Goal: Task Accomplishment & Management: Complete application form

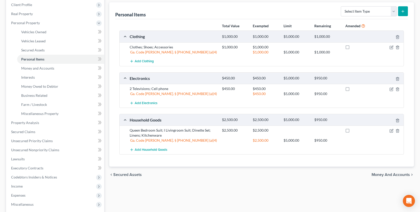
scroll to position [73, 0]
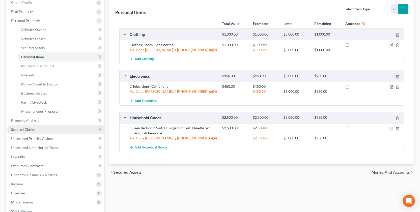
click at [21, 133] on link "Secured Claims" at bounding box center [55, 129] width 97 height 9
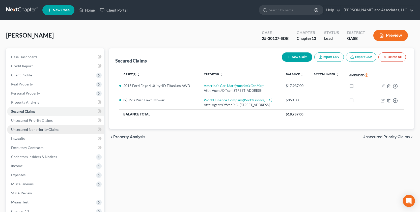
click at [43, 130] on span "Unsecured Nonpriority Claims" at bounding box center [35, 129] width 48 height 4
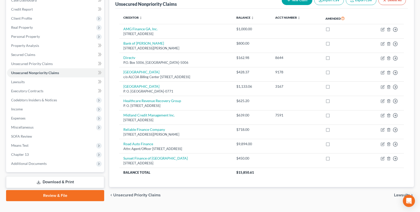
scroll to position [67, 0]
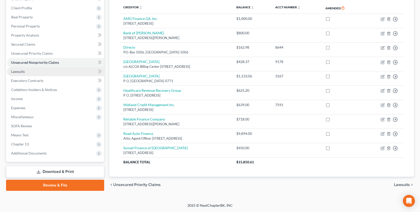
click at [17, 70] on span "Lawsuits" at bounding box center [18, 71] width 14 height 4
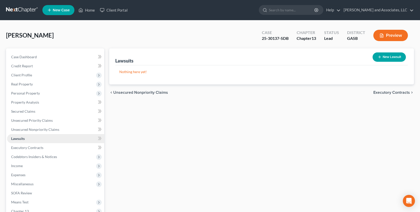
click at [14, 137] on span "Lawsuits" at bounding box center [18, 138] width 14 height 4
click at [28, 148] on span "Executory Contracts" at bounding box center [27, 148] width 32 height 4
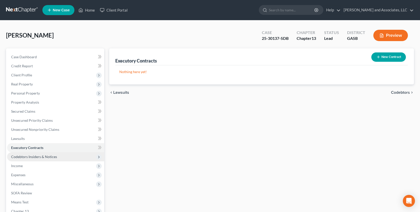
click at [30, 157] on span "Codebtors Insiders & Notices" at bounding box center [34, 157] width 46 height 4
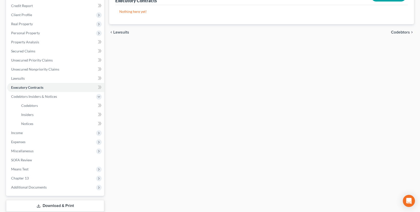
scroll to position [64, 0]
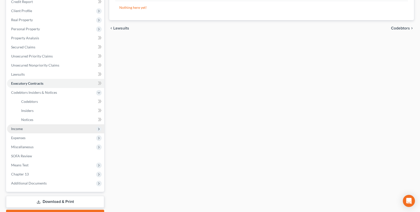
click at [11, 124] on span "Income" at bounding box center [55, 128] width 97 height 9
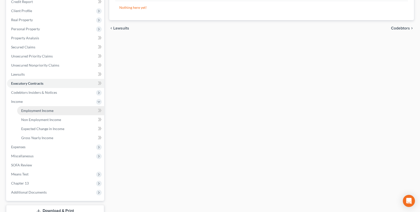
click at [29, 111] on span "Employment Income" at bounding box center [37, 110] width 32 height 4
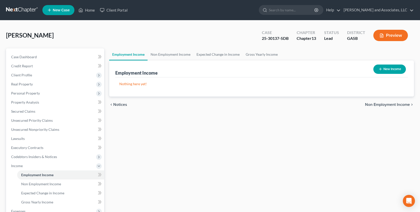
click at [387, 69] on button "New Income" at bounding box center [389, 69] width 33 height 9
select select "0"
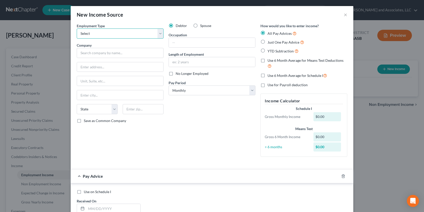
click at [158, 33] on select "Select Full or [DEMOGRAPHIC_DATA] Employment Self Employment" at bounding box center [120, 33] width 87 height 10
select select "0"
click at [77, 28] on select "Select Full or [DEMOGRAPHIC_DATA] Employment Self Employment" at bounding box center [120, 33] width 87 height 10
click at [135, 54] on input "text" at bounding box center [120, 53] width 87 height 10
click at [156, 33] on select "Select Full or [DEMOGRAPHIC_DATA] Employment Self Employment" at bounding box center [120, 33] width 87 height 10
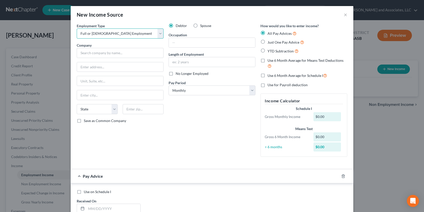
click at [77, 28] on select "Select Full or [DEMOGRAPHIC_DATA] Employment Self Employment" at bounding box center [120, 33] width 87 height 10
click at [172, 40] on input "text" at bounding box center [212, 43] width 86 height 10
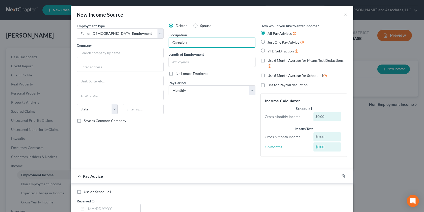
type input "Caregiver"
click at [175, 65] on input "text" at bounding box center [212, 62] width 86 height 10
type input "3 years"
click at [84, 53] on input "text" at bounding box center [120, 53] width 87 height 10
click at [86, 53] on input "text" at bounding box center [120, 53] width 87 height 10
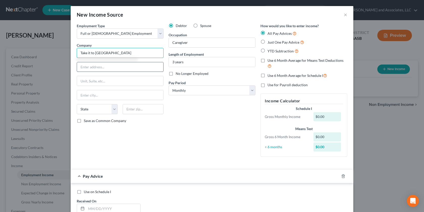
type input "Take it to [GEOGRAPHIC_DATA]"
drag, startPoint x: 82, startPoint y: 68, endPoint x: 81, endPoint y: 71, distance: 2.8
click at [82, 68] on input "text" at bounding box center [120, 67] width 86 height 10
type input "Home Care"
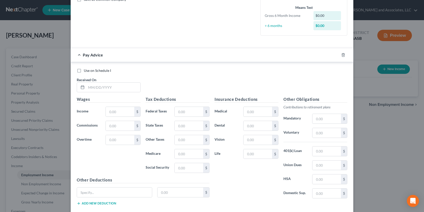
scroll to position [127, 0]
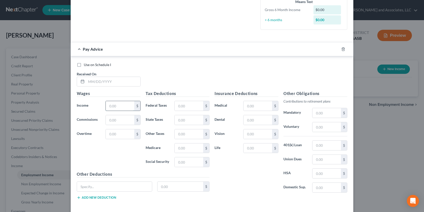
click at [113, 107] on input "text" at bounding box center [120, 106] width 28 height 10
type input "1,960.00"
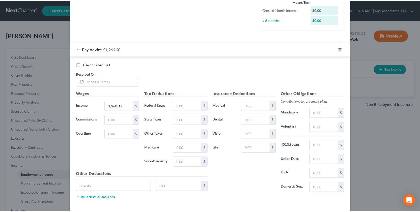
scroll to position [151, 0]
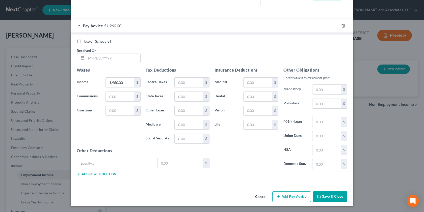
click at [310, 197] on div "Cancel Add Pay Advice Save & Close" at bounding box center [212, 197] width 282 height 17
click at [322, 195] on button "Save & Close" at bounding box center [330, 196] width 34 height 11
click at [103, 60] on input "text" at bounding box center [113, 58] width 54 height 10
type input "[DATE]"
click at [329, 197] on button "Save & Close" at bounding box center [330, 196] width 34 height 11
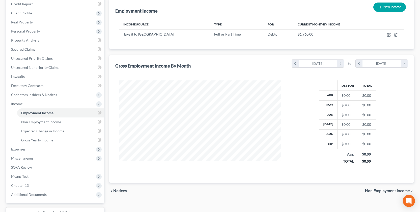
scroll to position [101, 0]
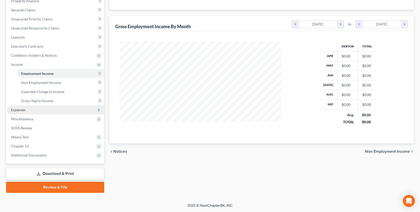
click at [18, 109] on span "Expenses" at bounding box center [18, 110] width 14 height 4
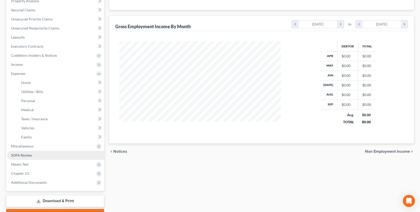
click at [26, 156] on span "SOFA Review" at bounding box center [21, 155] width 21 height 4
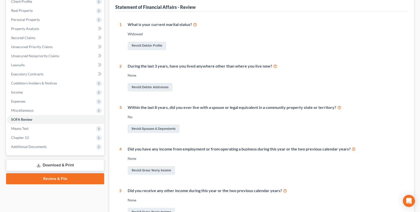
scroll to position [74, 0]
click at [141, 170] on link "Revisit Gross Yearly Income" at bounding box center [151, 170] width 47 height 9
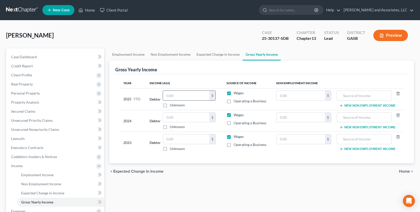
click at [180, 98] on input "text" at bounding box center [186, 96] width 46 height 10
type input "19,110.00"
click at [181, 118] on input "text" at bounding box center [186, 118] width 46 height 10
type input "24,500.00"
click at [171, 141] on input "text" at bounding box center [186, 139] width 46 height 10
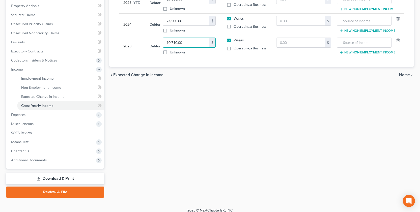
scroll to position [101, 0]
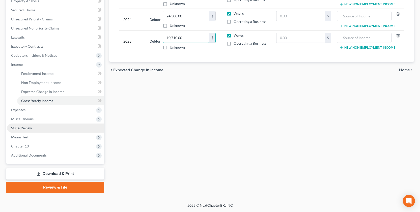
type input "10,710.00"
click at [23, 127] on span "SOFA Review" at bounding box center [21, 128] width 21 height 4
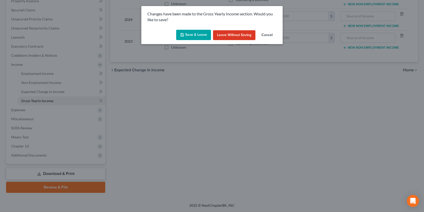
click at [191, 35] on button "Save & Leave" at bounding box center [193, 35] width 35 height 11
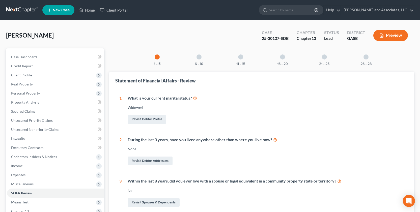
click at [199, 59] on div at bounding box center [198, 56] width 5 height 5
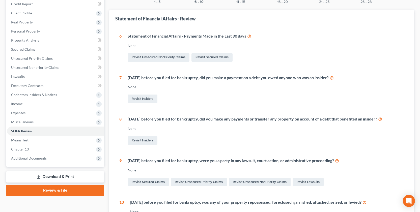
scroll to position [61, 0]
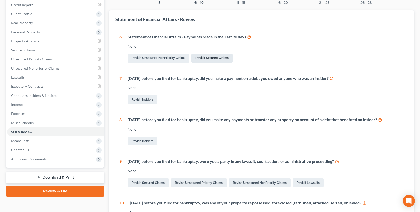
click at [211, 57] on link "Revisit Secured Claims" at bounding box center [211, 58] width 41 height 9
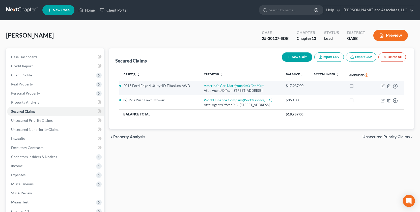
click at [383, 86] on icon "button" at bounding box center [383, 86] width 4 height 4
select select "2"
select select "0"
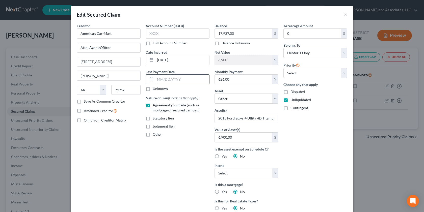
click at [158, 79] on input "text" at bounding box center [182, 80] width 54 height 10
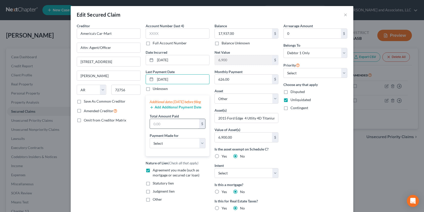
type input "[DATE]"
click at [159, 129] on input "text" at bounding box center [174, 124] width 49 height 10
type input "7"
type input "1,878.00"
click at [202, 148] on select "Select Car Credit Card Loan Repayment Mortgage Other Suppliers Or Vendors" at bounding box center [178, 143] width 56 height 10
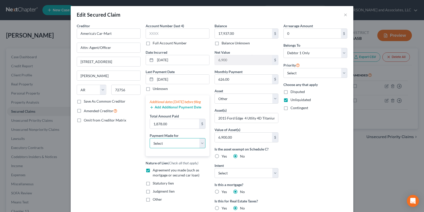
select select "0"
click at [150, 143] on select "Select Car Credit Card Loan Repayment Mortgage Other Suppliers Or Vendors" at bounding box center [178, 143] width 56 height 10
click at [161, 109] on button "Add Additional Payment Date" at bounding box center [176, 107] width 52 height 4
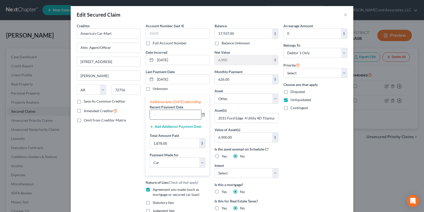
click at [152, 120] on input "text" at bounding box center [175, 115] width 51 height 10
type input "[DATE]"
click at [157, 129] on div "Add Additional Payment Date" at bounding box center [178, 126] width 56 height 5
click at [150, 129] on icon "button" at bounding box center [152, 127] width 4 height 4
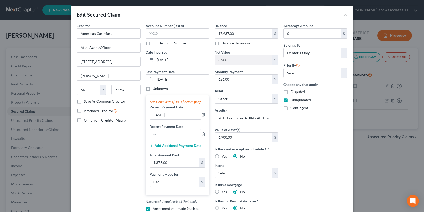
click at [150, 139] on input "text" at bounding box center [175, 134] width 51 height 10
type input "[DATE]"
click at [150, 148] on icon "button" at bounding box center [152, 146] width 4 height 4
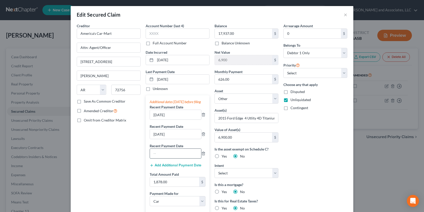
click at [155, 158] on input "text" at bounding box center [175, 154] width 51 height 10
type input "[DATE]"
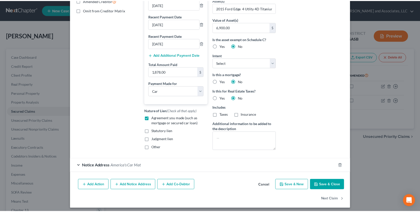
scroll to position [117, 0]
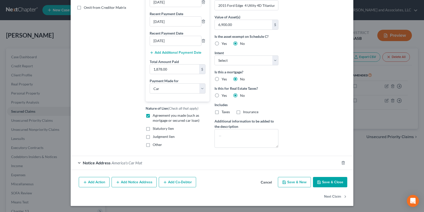
click at [319, 181] on icon "button" at bounding box center [318, 182] width 3 height 3
select select
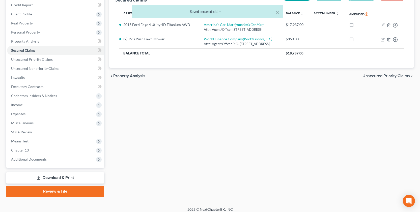
scroll to position [65, 0]
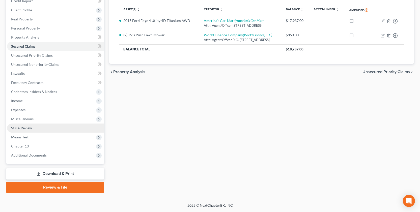
click at [25, 126] on span "SOFA Review" at bounding box center [21, 128] width 21 height 4
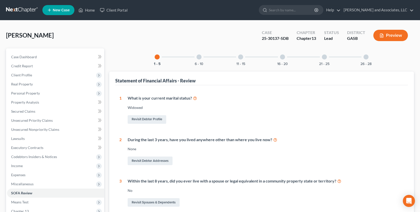
click at [196, 56] on div at bounding box center [198, 56] width 5 height 5
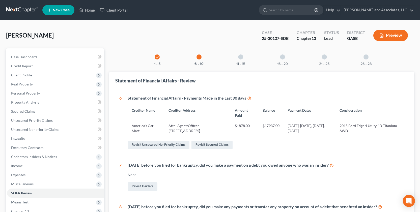
click at [239, 57] on div at bounding box center [240, 56] width 5 height 5
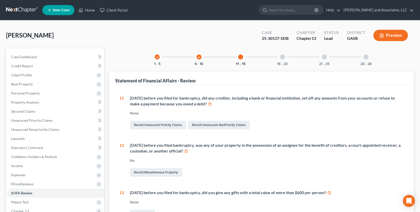
click at [283, 57] on div at bounding box center [282, 56] width 5 height 5
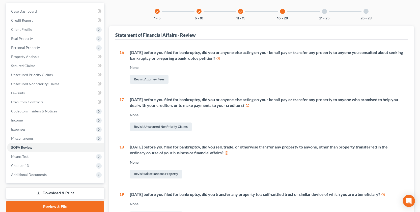
scroll to position [47, 0]
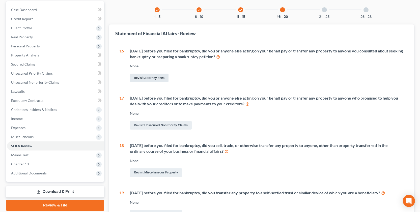
click at [152, 77] on link "Revisit Attorney Fees" at bounding box center [149, 78] width 39 height 9
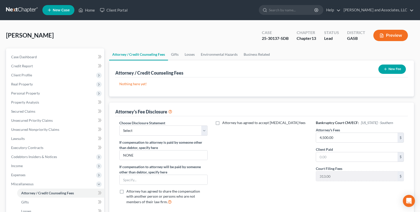
click at [390, 66] on button "New Fee" at bounding box center [391, 69] width 27 height 9
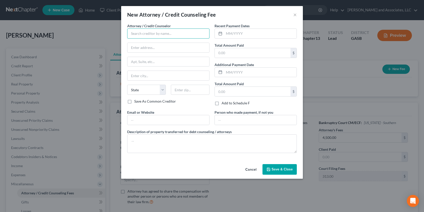
click at [146, 31] on input "text" at bounding box center [168, 33] width 82 height 10
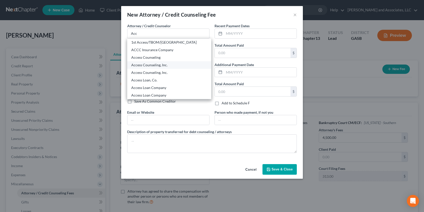
click at [147, 67] on div "Access Counseling, Inc." at bounding box center [169, 65] width 76 height 5
type input "Access Counseling, Inc."
type input "[STREET_ADDRESS][PERSON_NAME]"
type input "Franklin"
select select "36"
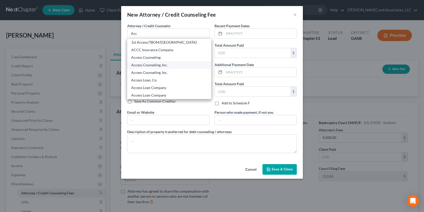
type input "45005"
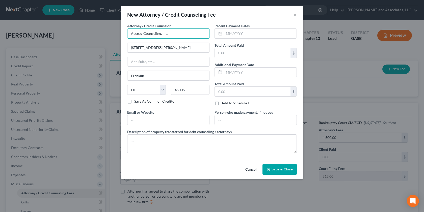
click at [183, 36] on input "Access Counseling, Inc." at bounding box center [168, 33] width 82 height 10
click at [170, 31] on input "Access Counseling, Inc." at bounding box center [168, 33] width 82 height 10
drag, startPoint x: 172, startPoint y: 34, endPoint x: 115, endPoint y: 77, distance: 71.8
click at [128, 34] on input "Access Counseling, Inc." at bounding box center [168, 33] width 82 height 10
type input "a"
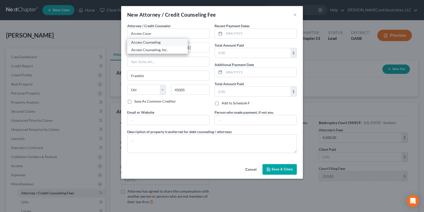
click at [151, 44] on div "Access Counseling" at bounding box center [157, 42] width 52 height 5
type input "Access Counseling"
type input "[STREET_ADDRESS]"
type input "[GEOGRAPHIC_DATA]"
select select "4"
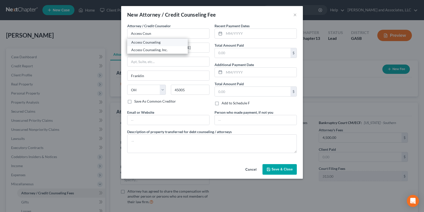
type input "90071"
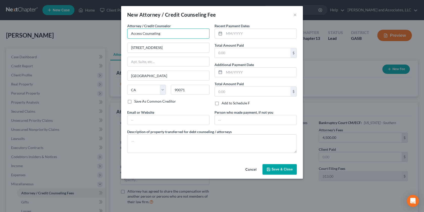
click at [159, 34] on input "Access Counseling" at bounding box center [168, 33] width 82 height 10
click at [197, 34] on input "Access Counseling, Inc." at bounding box center [168, 33] width 82 height 10
type input "Access Counseling, Inc."
click at [134, 119] on input "text" at bounding box center [168, 120] width 82 height 10
type input "www.Acess BK. org"
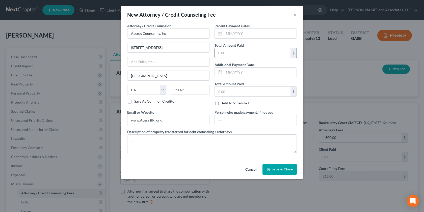
click at [223, 57] on input "text" at bounding box center [253, 53] width 76 height 10
click at [233, 31] on input "text" at bounding box center [260, 34] width 72 height 10
type input "[DATE]"
click at [225, 52] on input "text" at bounding box center [253, 53] width 76 height 10
type input "50.00"
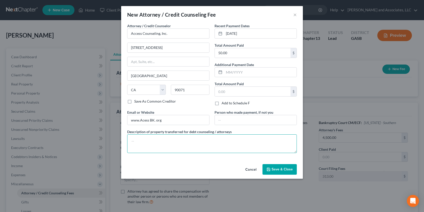
click at [134, 143] on textarea at bounding box center [211, 143] width 169 height 19
type textarea "Certificate of Credit Counseling"
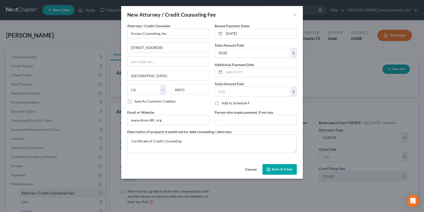
click at [280, 169] on span "Save & Close" at bounding box center [281, 169] width 21 height 4
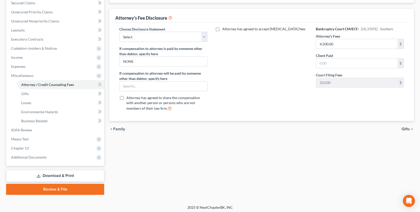
scroll to position [110, 0]
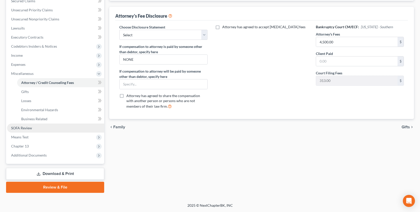
click at [23, 128] on span "SOFA Review" at bounding box center [21, 128] width 21 height 4
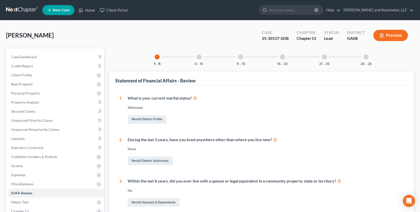
click at [199, 58] on div at bounding box center [198, 56] width 5 height 5
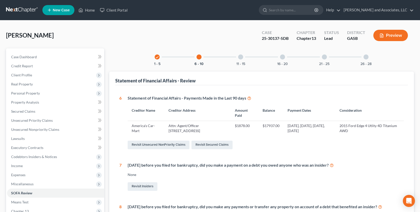
click at [241, 56] on div at bounding box center [240, 56] width 5 height 5
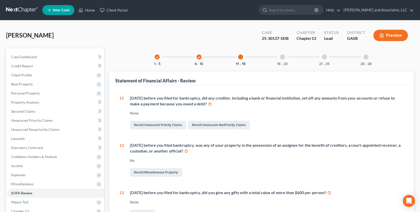
click at [284, 55] on div at bounding box center [282, 56] width 5 height 5
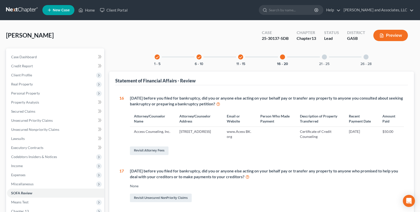
click at [324, 57] on div at bounding box center [324, 56] width 5 height 5
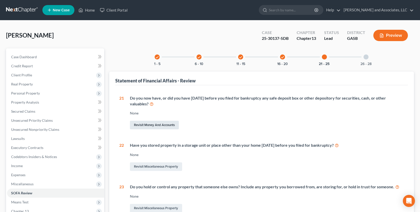
click at [153, 121] on link "Revisit Money and Accounts" at bounding box center [154, 125] width 49 height 9
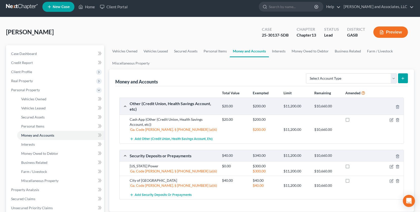
scroll to position [4, 0]
click at [249, 51] on link "Money and Accounts" at bounding box center [249, 51] width 39 height 12
click at [303, 48] on link "Money Owed to Debtor" at bounding box center [310, 51] width 43 height 12
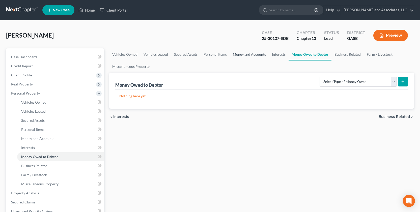
click at [245, 51] on link "Money and Accounts" at bounding box center [249, 54] width 39 height 12
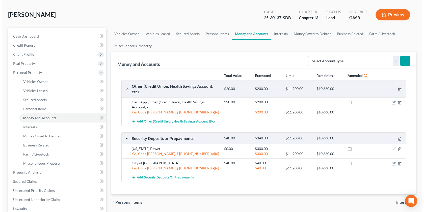
scroll to position [23, 0]
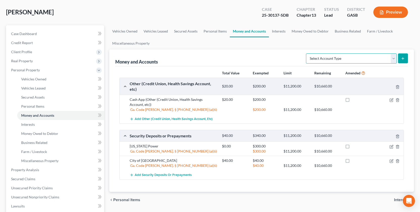
click at [392, 56] on select "Select Account Type Brokerage Cash on Hand Certificates of Deposit Checking Acc…" at bounding box center [351, 58] width 91 height 10
select select "safe_deposit_box"
click at [307, 53] on select "Select Account Type Brokerage Cash on Hand Certificates of Deposit Checking Acc…" at bounding box center [351, 58] width 91 height 10
click at [402, 55] on button "submit" at bounding box center [403, 58] width 10 height 10
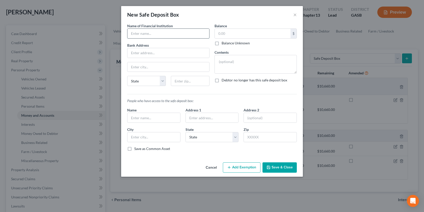
click at [138, 34] on input "text" at bounding box center [168, 34] width 82 height 10
type input "Bank of [PERSON_NAME]"
click at [134, 53] on input "text" at bounding box center [168, 53] width 82 height 10
type input "[STREET_ADDRESS][PERSON_NAME]"
type input "[GEOGRAPHIC_DATA]"
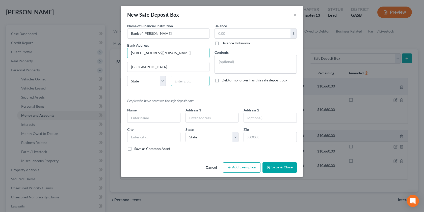
type input "31021"
select select "10"
click at [230, 30] on input "text" at bounding box center [253, 34] width 76 height 10
type input "0.00"
click at [221, 81] on label "Debtor no longer has this safe deposit box" at bounding box center [254, 80] width 66 height 5
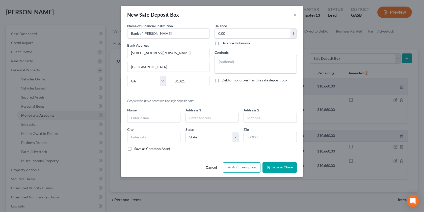
click at [223, 81] on input "Debtor no longer has this safe deposit box" at bounding box center [224, 79] width 3 height 3
checkbox input "true"
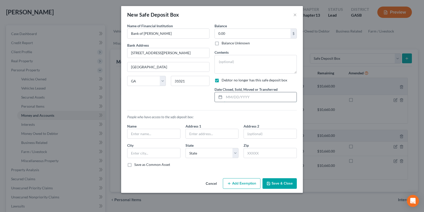
click at [234, 97] on input "text" at bounding box center [260, 97] width 72 height 10
type input "9/24"
click at [235, 65] on textarea at bounding box center [255, 64] width 82 height 19
click at [222, 62] on textarea at bounding box center [255, 64] width 82 height 19
type textarea "Checking"
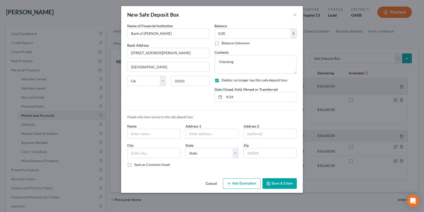
click at [241, 185] on button "Add Exemption" at bounding box center [242, 183] width 38 height 11
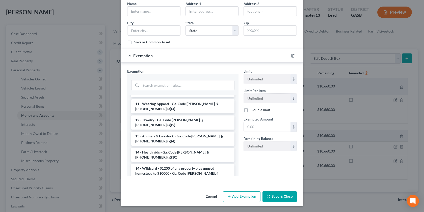
scroll to position [61, 0]
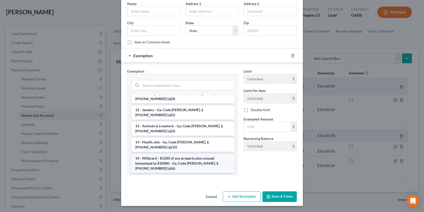
click at [189, 154] on li "14 - Wildcard - $1200 of any property plus unused homestead to $10000 - Ga. Cod…" at bounding box center [182, 163] width 103 height 19
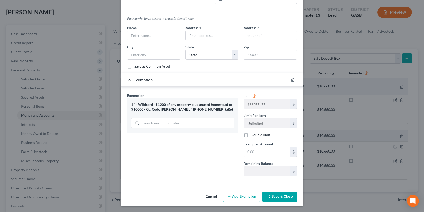
scroll to position [98, 0]
drag, startPoint x: 254, startPoint y: 152, endPoint x: 262, endPoint y: 208, distance: 56.7
click at [254, 152] on input "text" at bounding box center [267, 152] width 47 height 10
type input "0.00"
drag, startPoint x: 273, startPoint y: 197, endPoint x: 305, endPoint y: 181, distance: 35.5
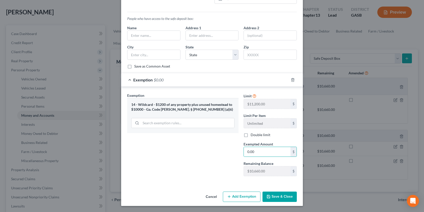
click at [275, 196] on button "Save & Close" at bounding box center [279, 197] width 34 height 11
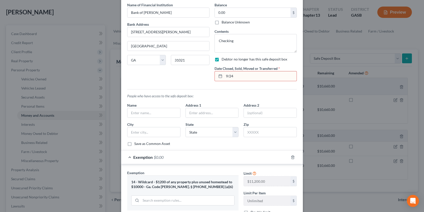
scroll to position [14, 0]
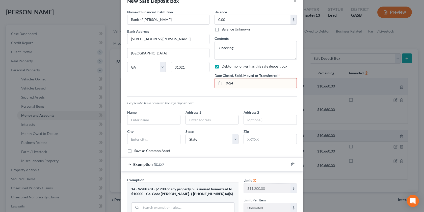
click at [227, 83] on input "9/24" at bounding box center [260, 83] width 72 height 10
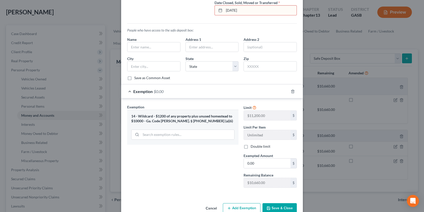
scroll to position [98, 0]
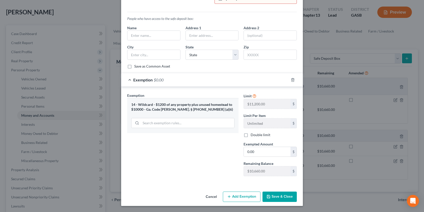
click at [268, 195] on icon "button" at bounding box center [268, 197] width 4 height 4
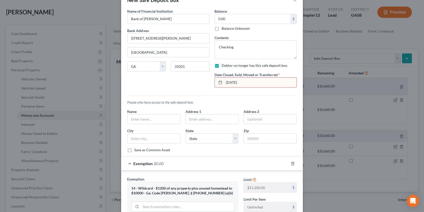
scroll to position [14, 0]
click at [230, 83] on input "[DATE]" at bounding box center [260, 83] width 72 height 10
type input "[DATE]"
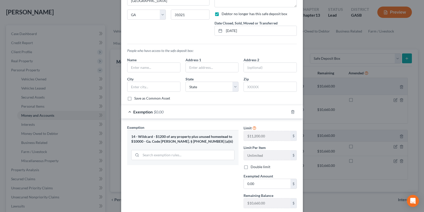
scroll to position [98, 0]
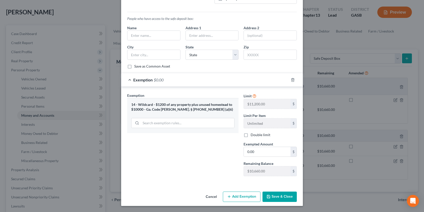
click at [274, 195] on button "Save & Close" at bounding box center [279, 197] width 34 height 11
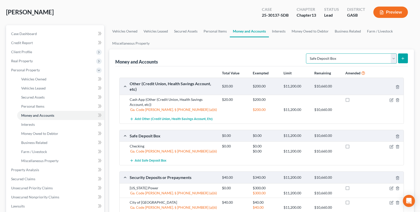
click at [393, 57] on select "Select Account Type Brokerage Cash on Hand Certificates of Deposit Checking Acc…" at bounding box center [351, 58] width 91 height 10
click at [307, 53] on select "Select Account Type Brokerage Cash on Hand Certificates of Deposit Checking Acc…" at bounding box center [351, 58] width 91 height 10
click at [403, 57] on icon "submit" at bounding box center [403, 58] width 4 height 4
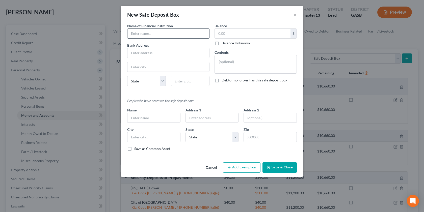
drag, startPoint x: 151, startPoint y: 32, endPoint x: 153, endPoint y: 31, distance: 3.0
click at [151, 32] on input "text" at bounding box center [168, 34] width 82 height 10
type input "Bank of [PERSON_NAME]"
click at [140, 52] on input "text" at bounding box center [168, 53] width 82 height 10
type input "[STREET_ADDRESS][PERSON_NAME]"
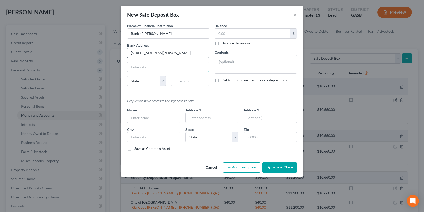
type input "[GEOGRAPHIC_DATA]"
type input "31021"
select select "10"
click at [238, 34] on input "text" at bounding box center [253, 34] width 76 height 10
type input "0.00"
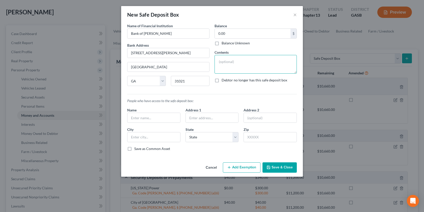
click at [232, 60] on textarea at bounding box center [255, 64] width 82 height 19
type textarea "Savings"
click at [221, 81] on label "Debtor no longer has this safe deposit box" at bounding box center [254, 80] width 66 height 5
click at [223, 81] on input "Debtor no longer has this safe deposit box" at bounding box center [224, 79] width 3 height 3
checkbox input "true"
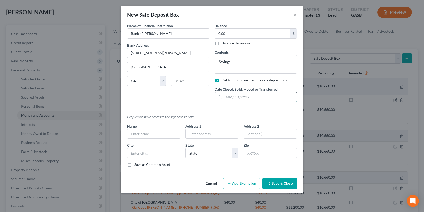
drag, startPoint x: 238, startPoint y: 94, endPoint x: 241, endPoint y: 92, distance: 3.8
click at [238, 94] on input "text" at bounding box center [260, 97] width 72 height 10
click at [235, 96] on input "9/0182024" at bounding box center [260, 97] width 72 height 10
type input "[DATE]"
click at [278, 183] on button "Save & Close" at bounding box center [279, 183] width 34 height 11
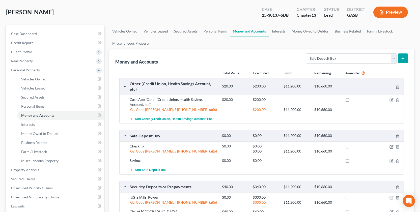
click at [391, 145] on icon "button" at bounding box center [391, 147] width 4 height 4
select select "10"
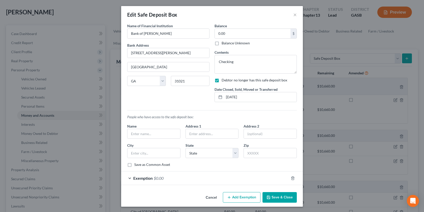
click at [243, 196] on button "Add Exemption" at bounding box center [242, 197] width 38 height 11
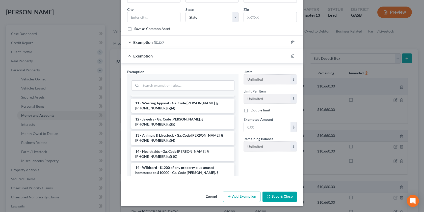
scroll to position [78, 0]
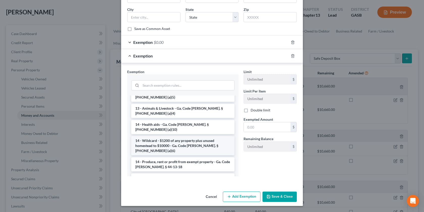
click at [184, 136] on li "14 - Wildcard - $1200 of any property plus unused homestead to $10000 - Ga. Cod…" at bounding box center [182, 145] width 103 height 19
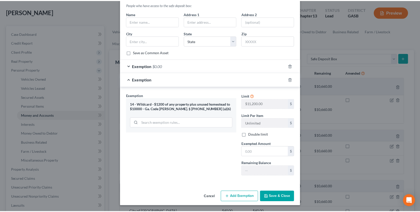
scroll to position [112, 0]
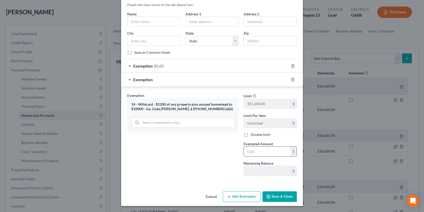
drag, startPoint x: 253, startPoint y: 152, endPoint x: 264, endPoint y: 151, distance: 10.9
click at [253, 151] on input "text" at bounding box center [267, 152] width 47 height 10
type input "0.00"
click at [270, 195] on button "Save & Close" at bounding box center [279, 196] width 34 height 11
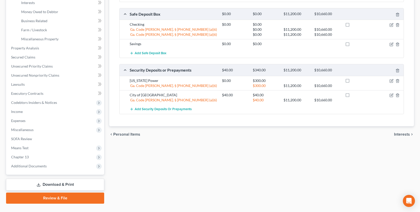
scroll to position [147, 0]
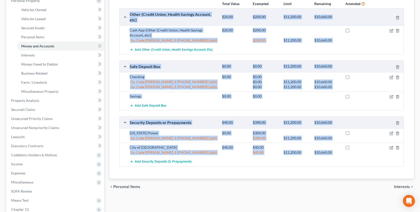
drag, startPoint x: 420, startPoint y: 179, endPoint x: 418, endPoint y: 126, distance: 52.5
click at [420, 13] on html "Home New Case Client Portal [PERSON_NAME] and Associates, LLC [EMAIL_ADDRESS][D…" at bounding box center [210, 91] width 420 height 368
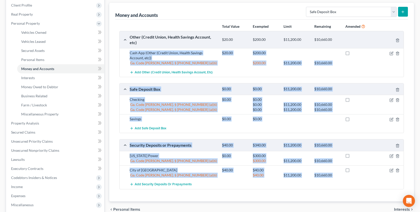
scroll to position [0, 0]
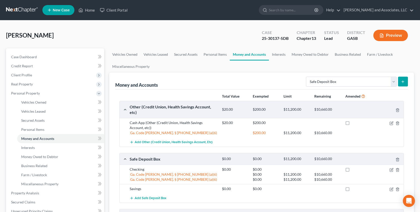
click at [193, 27] on div "[PERSON_NAME] Upgraded Case 25-30137-SDB Chapter Chapter 13 Status Lead Distric…" at bounding box center [210, 37] width 408 height 22
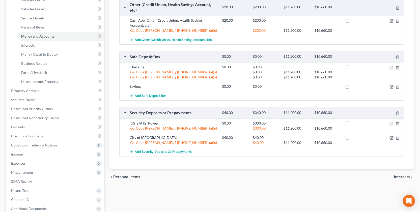
scroll to position [156, 0]
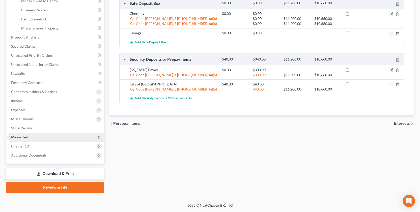
click at [16, 136] on span "Means Test" at bounding box center [19, 137] width 17 height 4
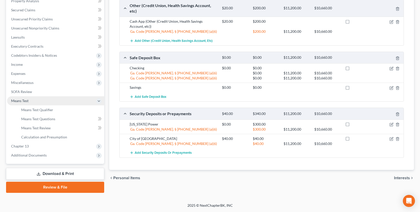
scroll to position [101, 0]
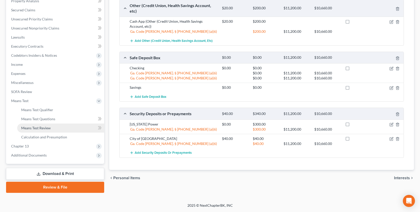
click at [46, 127] on span "Means Test Review" at bounding box center [36, 128] width 30 height 4
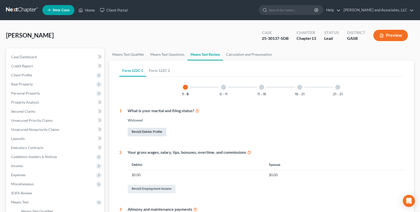
click at [145, 131] on link "Revisit Debtor Profile" at bounding box center [147, 132] width 39 height 9
select select "4"
select select "0"
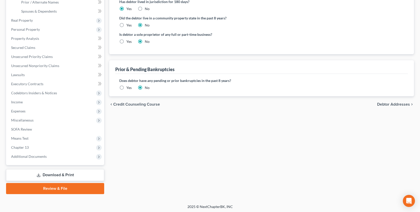
scroll to position [120, 0]
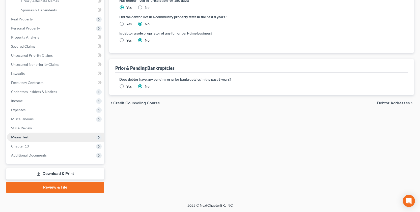
click at [30, 136] on span "Means Test" at bounding box center [55, 137] width 97 height 9
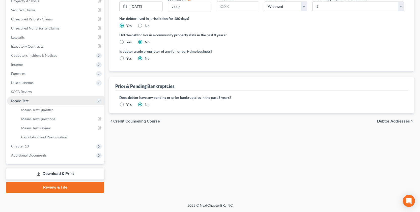
scroll to position [101, 0]
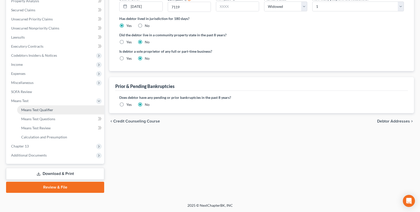
click at [48, 108] on span "Means Test Qualifier" at bounding box center [37, 110] width 32 height 4
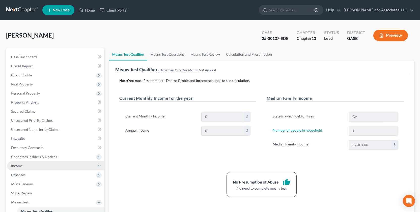
click at [15, 166] on span "Income" at bounding box center [17, 166] width 12 height 4
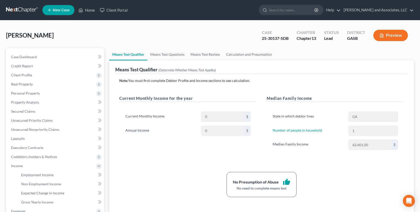
drag, startPoint x: 279, startPoint y: 206, endPoint x: 248, endPoint y: 177, distance: 42.5
click at [276, 203] on div "Note: You must first complete Debtor Profile and Income sections to see calcula…" at bounding box center [261, 144] width 293 height 141
click at [204, 51] on link "Means Test Review" at bounding box center [205, 54] width 36 height 12
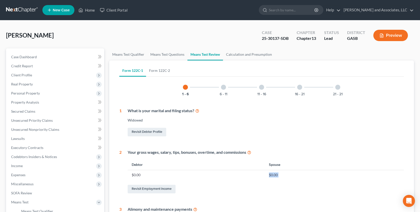
click at [148, 179] on div "Your gross wages, salary, tips, bonuses, overtime, and commissions Debtor Spous…" at bounding box center [263, 172] width 282 height 45
drag, startPoint x: 139, startPoint y: 172, endPoint x: 146, endPoint y: 170, distance: 6.6
click at [141, 172] on td "$0.00" at bounding box center [196, 175] width 137 height 10
click at [144, 131] on link "Revisit Debtor Profile" at bounding box center [147, 132] width 39 height 9
select select "4"
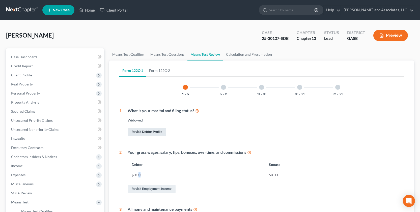
select select "0"
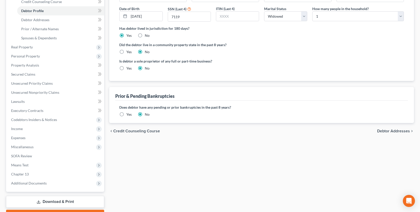
scroll to position [99, 0]
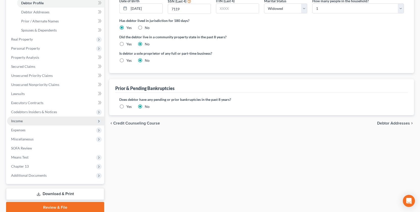
click at [17, 119] on span "Income" at bounding box center [17, 121] width 12 height 4
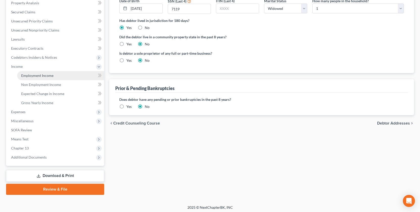
click at [48, 73] on link "Employment Income" at bounding box center [60, 75] width 87 height 9
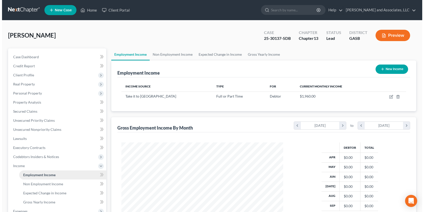
scroll to position [91, 172]
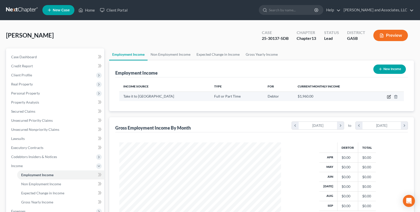
click at [390, 97] on icon "button" at bounding box center [389, 96] width 2 height 2
select select "0"
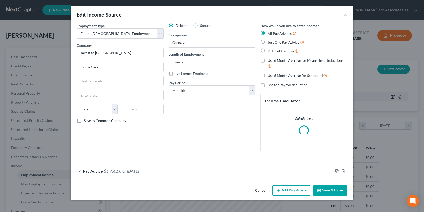
scroll to position [91, 174]
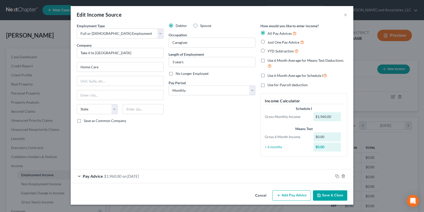
drag, startPoint x: 80, startPoint y: 176, endPoint x: 89, endPoint y: 185, distance: 12.7
click at [80, 176] on div "Pay Advice $1,960.00 on [DATE]" at bounding box center [202, 175] width 262 height 13
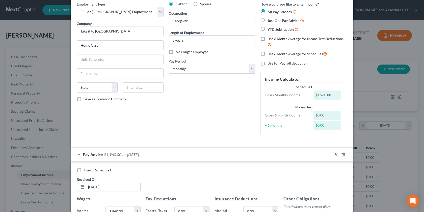
scroll to position [0, 0]
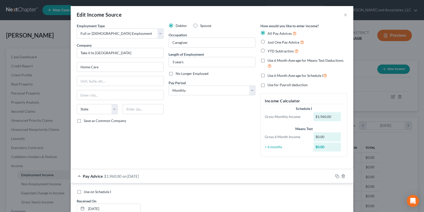
click at [267, 41] on label "Just One Pay Advice" at bounding box center [285, 42] width 37 height 6
click at [269, 41] on input "Just One Pay Advice" at bounding box center [270, 40] width 3 height 3
radio input "true"
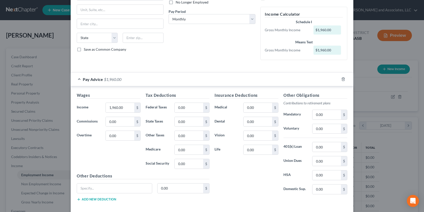
scroll to position [96, 0]
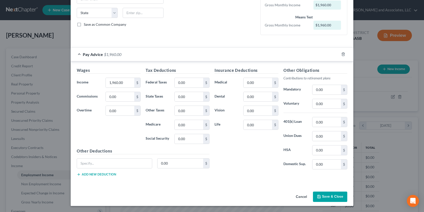
click at [80, 55] on div "Pay Advice $1,960.00" at bounding box center [205, 54] width 268 height 13
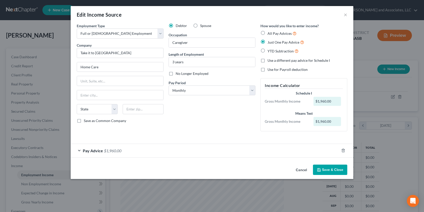
scroll to position [0, 0]
click at [80, 151] on div "Pay Advice $1,960.00" at bounding box center [205, 150] width 268 height 13
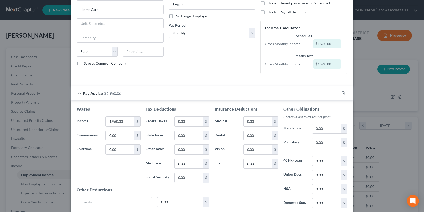
scroll to position [54, 0]
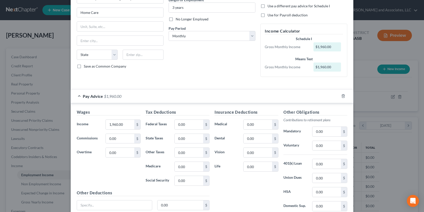
click at [77, 97] on div "Pay Advice $1,960.00" at bounding box center [205, 96] width 268 height 13
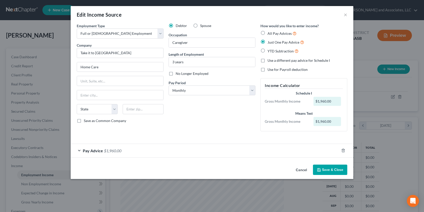
scroll to position [0, 0]
click at [82, 150] on div "Pay Advice $1,960.00" at bounding box center [205, 150] width 268 height 13
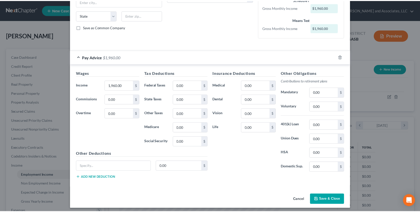
scroll to position [96, 0]
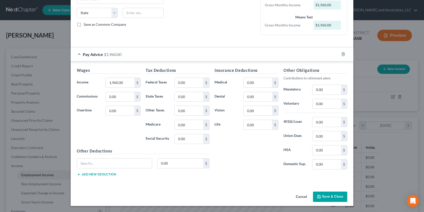
click at [327, 196] on button "Save & Close" at bounding box center [330, 197] width 34 height 11
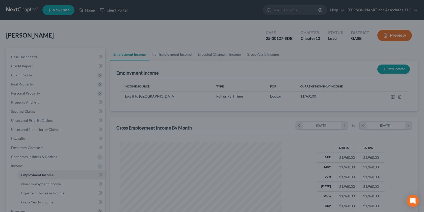
scroll to position [252095, 252014]
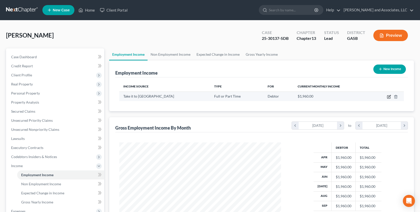
click at [390, 96] on icon "button" at bounding box center [389, 96] width 2 height 2
select select "0"
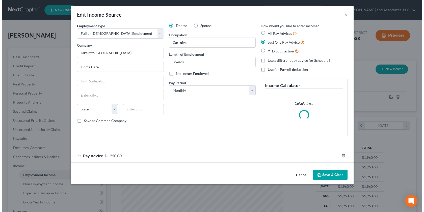
scroll to position [91, 174]
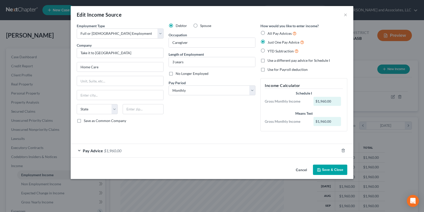
click at [267, 61] on label "Use a different pay advice for Schedule I" at bounding box center [298, 60] width 62 height 5
click at [269, 61] on input "Use a different pay advice for Schedule I" at bounding box center [270, 59] width 3 height 3
checkbox input "true"
click at [283, 171] on button "Add Schedule I Income" at bounding box center [285, 170] width 50 height 11
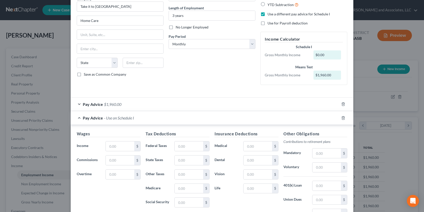
scroll to position [47, 0]
click at [109, 147] on input "text" at bounding box center [120, 146] width 28 height 10
type input "1,960.00"
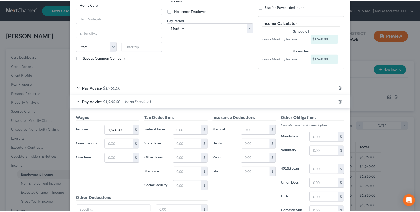
scroll to position [110, 0]
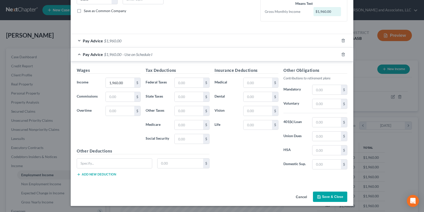
click at [326, 195] on button "Save & Close" at bounding box center [330, 197] width 34 height 11
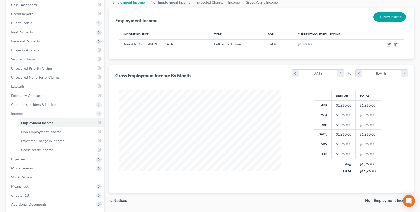
scroll to position [101, 0]
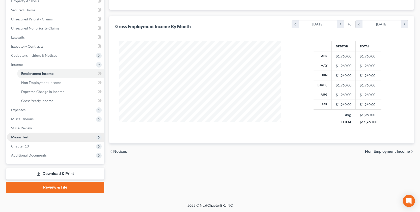
click at [19, 137] on span "Means Test" at bounding box center [19, 137] width 17 height 4
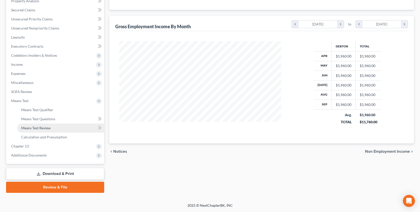
click at [48, 129] on span "Means Test Review" at bounding box center [36, 128] width 30 height 4
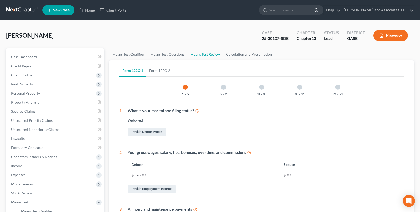
click at [223, 88] on div at bounding box center [223, 87] width 5 height 5
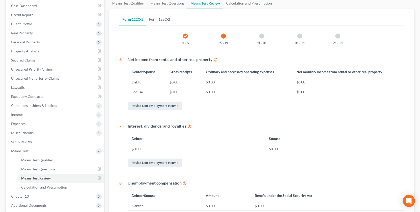
scroll to position [13, 0]
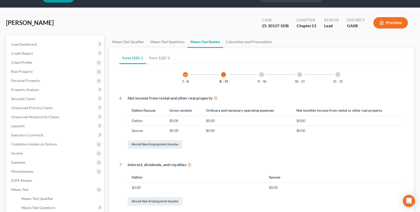
click at [260, 74] on div at bounding box center [261, 74] width 5 height 5
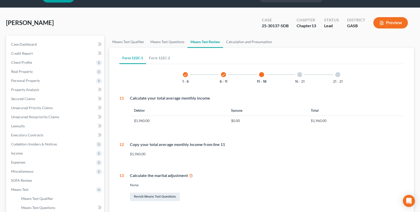
click at [298, 74] on div at bounding box center [299, 74] width 5 height 5
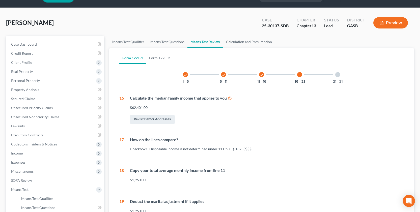
click at [335, 75] on div "21 - 21" at bounding box center [337, 74] width 17 height 17
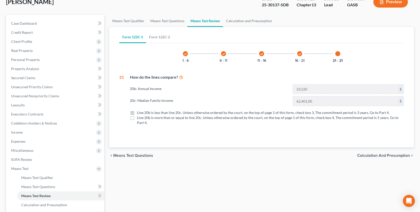
scroll to position [0, 0]
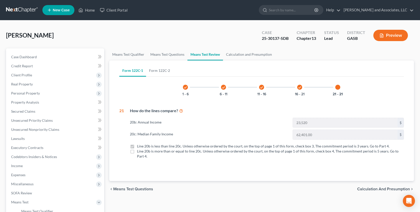
click at [391, 36] on button "Preview" at bounding box center [390, 35] width 35 height 11
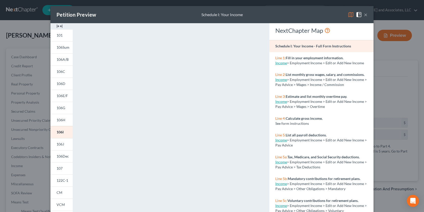
click at [389, 36] on div "Petition Preview Schedule I: Your Income × 101 106Sum 106A/B 106C 106D 106E/F 1…" at bounding box center [212, 106] width 424 height 212
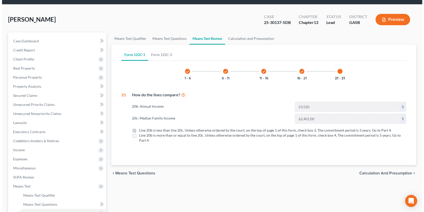
scroll to position [19, 0]
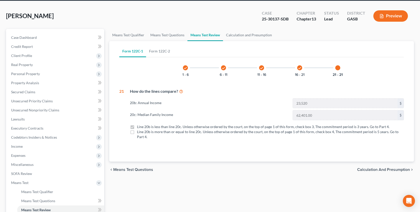
click at [390, 13] on button "Preview" at bounding box center [390, 15] width 35 height 11
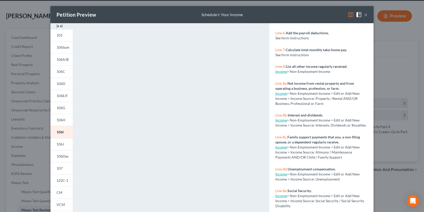
scroll to position [321, 0]
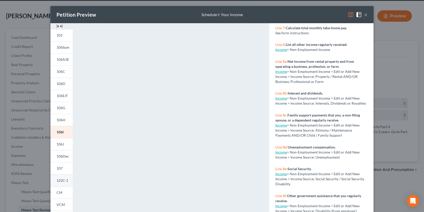
click at [58, 180] on span "122C-1" at bounding box center [62, 180] width 12 height 4
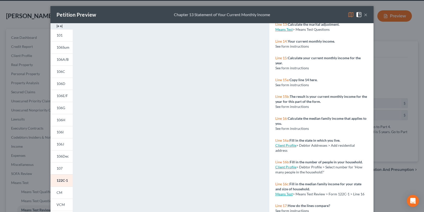
drag, startPoint x: 151, startPoint y: 13, endPoint x: 148, endPoint y: 8, distance: 5.8
click at [130, 12] on div "Petition Preview Chapter 13 Statement of Your Current Monthly Income ×" at bounding box center [211, 14] width 323 height 17
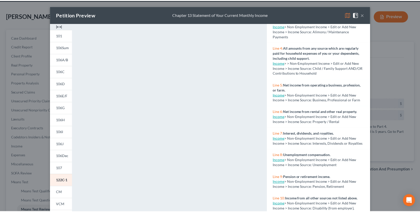
scroll to position [0, 0]
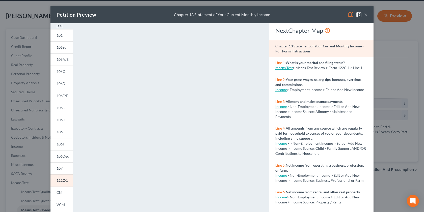
click at [364, 14] on button "×" at bounding box center [366, 15] width 4 height 6
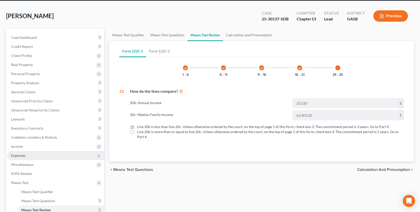
click at [22, 153] on span "Expenses" at bounding box center [18, 155] width 14 height 4
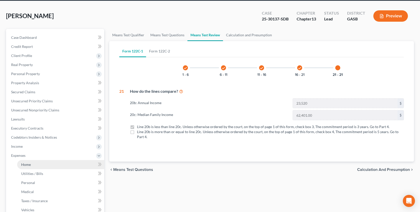
click at [26, 166] on span "Home" at bounding box center [26, 164] width 10 height 4
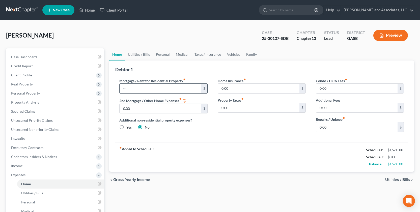
click at [135, 91] on input "text" at bounding box center [160, 89] width 81 height 10
type input "0.00"
click at [134, 54] on link "Utilities / Bills" at bounding box center [139, 54] width 28 height 12
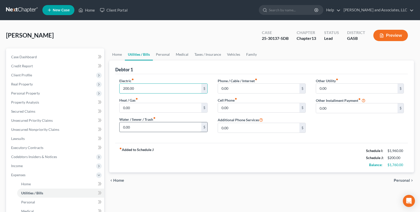
type input "200.00"
click at [146, 128] on input "0.00" at bounding box center [160, 127] width 81 height 10
type input "65.00"
type input "50.00"
click at [240, 90] on input "0.00" at bounding box center [258, 89] width 81 height 10
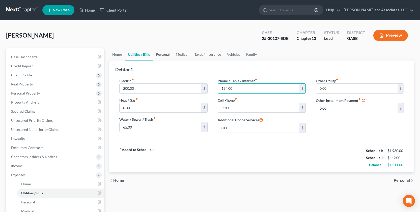
type input "134.00"
click at [162, 54] on link "Personal" at bounding box center [163, 54] width 20 height 12
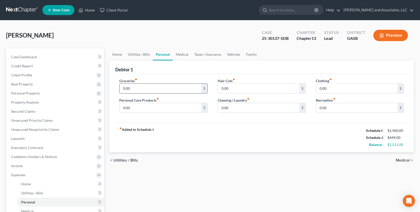
click at [139, 90] on input "0.00" at bounding box center [160, 89] width 81 height 10
type input "250.00"
click at [336, 89] on input "0.00" at bounding box center [356, 89] width 81 height 10
type input "30.00"
click at [133, 111] on input "0.00" at bounding box center [160, 108] width 81 height 10
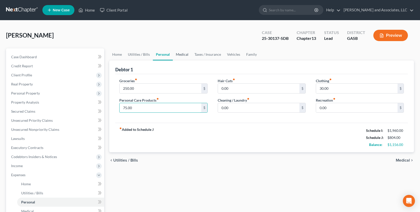
type input "75.00"
click at [182, 54] on link "Medical" at bounding box center [182, 54] width 19 height 12
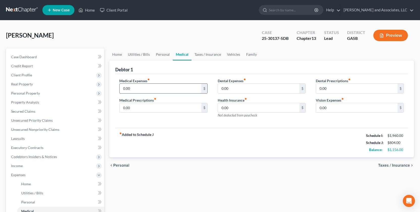
click at [135, 88] on input "0.00" at bounding box center [160, 89] width 81 height 10
type input "25.00"
click at [199, 54] on link "Taxes / Insurance" at bounding box center [207, 54] width 33 height 12
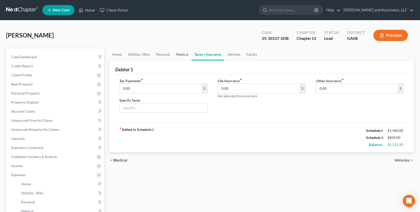
click at [180, 55] on link "Medical" at bounding box center [182, 54] width 19 height 12
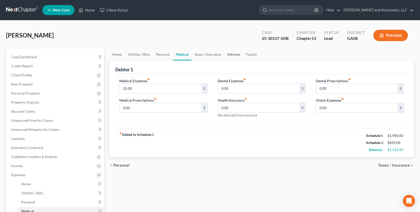
click at [229, 54] on link "Vehicles" at bounding box center [233, 54] width 19 height 12
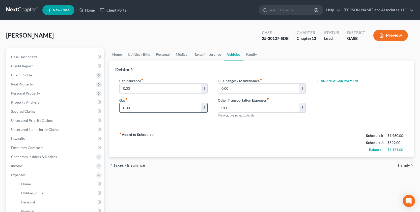
click at [139, 109] on input "0.00" at bounding box center [160, 108] width 81 height 10
type input "300.00"
click at [160, 54] on link "Personal" at bounding box center [163, 54] width 20 height 12
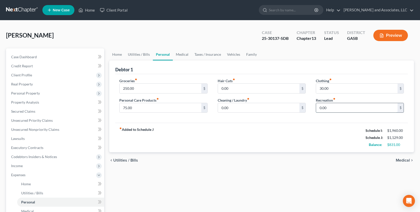
click at [334, 109] on input "0.00" at bounding box center [356, 108] width 81 height 10
type input "40.00"
click at [252, 53] on link "Family" at bounding box center [251, 54] width 17 height 12
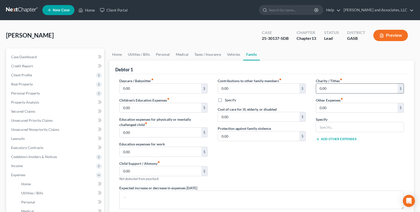
click at [332, 87] on input "0.00" at bounding box center [356, 89] width 81 height 10
type input "100.00"
click at [233, 54] on link "Vehicles" at bounding box center [233, 54] width 19 height 12
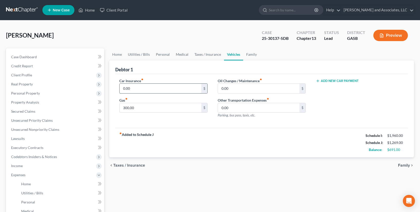
click at [138, 89] on input "0.00" at bounding box center [160, 89] width 81 height 10
type input "192.80"
click at [249, 54] on link "Family" at bounding box center [251, 54] width 17 height 12
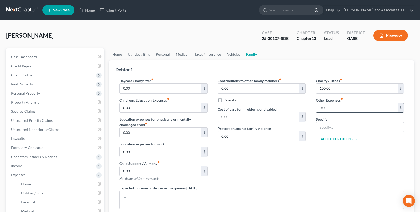
click at [332, 108] on input "0.00" at bounding box center [356, 108] width 81 height 10
click at [336, 128] on input "text" at bounding box center [360, 127] width 88 height 10
type input "Lawn Care"
click at [319, 106] on input "0.00" at bounding box center [356, 108] width 81 height 10
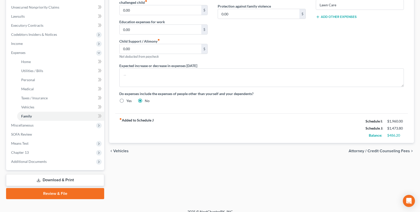
scroll to position [129, 0]
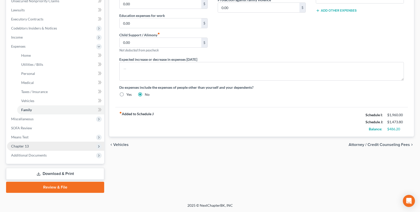
type input "12.00"
click at [18, 146] on span "Chapter 13" at bounding box center [20, 146] width 18 height 4
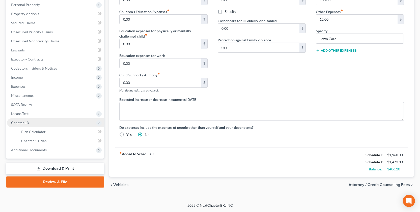
scroll to position [89, 0]
click at [62, 166] on link "Download & Print" at bounding box center [55, 169] width 98 height 12
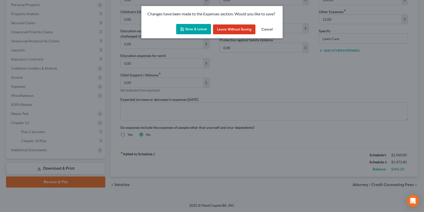
click at [191, 28] on button "Save & Leave" at bounding box center [193, 29] width 35 height 11
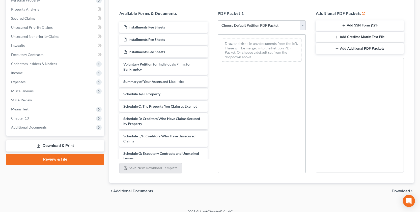
scroll to position [94, 0]
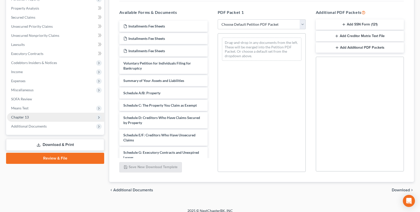
click at [14, 119] on span "Chapter 13" at bounding box center [20, 117] width 18 height 4
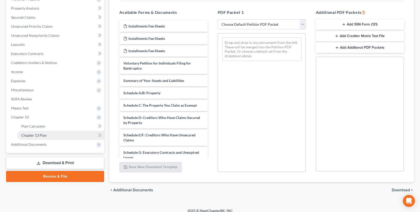
click at [37, 135] on span "Chapter 13 Plan" at bounding box center [33, 135] width 25 height 4
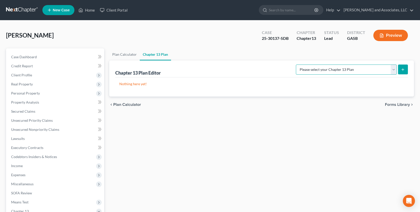
click at [393, 68] on select "Please select your Chapter 13 Plan [US_STATE] Southern Chapter 13 Plan - Effect…" at bounding box center [346, 70] width 101 height 10
select select "0"
click at [300, 65] on select "Please select your Chapter 13 Plan [US_STATE] Southern Chapter 13 Plan - Effect…" at bounding box center [346, 70] width 101 height 10
click at [400, 68] on button "submit" at bounding box center [403, 70] width 10 height 10
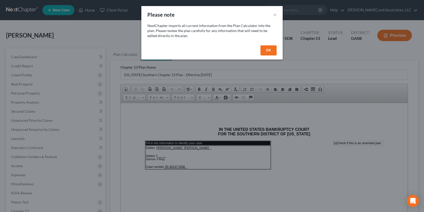
click at [266, 50] on button "OK" at bounding box center [268, 50] width 16 height 10
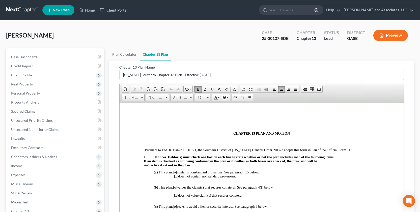
scroll to position [84, 0]
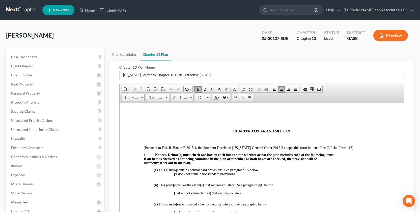
click at [176, 170] on span "[o]" at bounding box center [175, 170] width 4 height 4
click at [177, 174] on span "[x]" at bounding box center [176, 174] width 4 height 4
click at [177, 185] on span "[o]" at bounding box center [175, 185] width 4 height 4
click at [176, 184] on span "[o]" at bounding box center [175, 185] width 4 height 4
drag, startPoint x: 176, startPoint y: 195, endPoint x: 183, endPoint y: 206, distance: 12.5
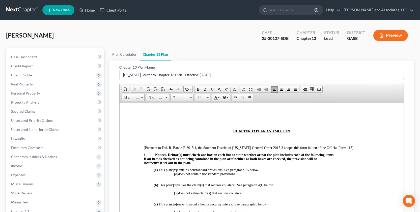
click at [176, 193] on span "[x]" at bounding box center [176, 193] width 4 height 4
drag, startPoint x: 176, startPoint y: 194, endPoint x: 171, endPoint y: 206, distance: 12.8
click at [176, 195] on span "[x]" at bounding box center [176, 193] width 4 height 4
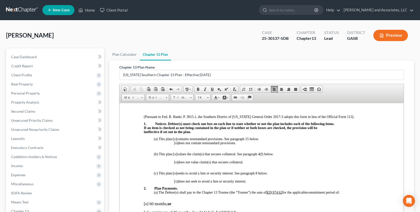
scroll to position [131, 0]
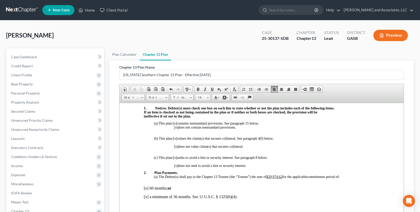
click at [262, 123] on p "(a) This plan: [x ] contains nonstandard provisions. See paragraph 15 below." at bounding box center [266, 123] width 225 height 4
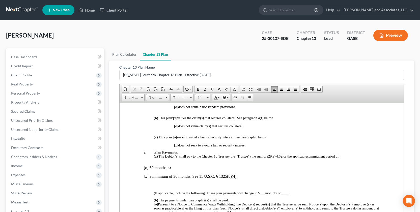
scroll to position [171, 0]
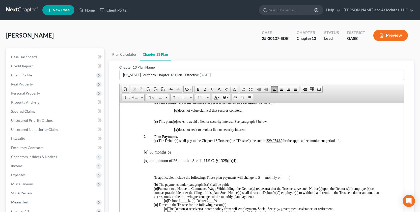
drag, startPoint x: 283, startPoint y: 139, endPoint x: 269, endPoint y: 143, distance: 14.9
click at [282, 139] on u "$29,974.62" at bounding box center [274, 141] width 16 height 4
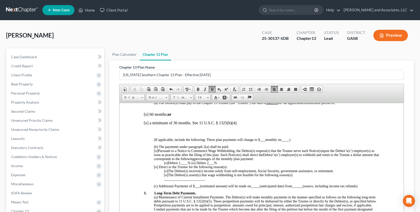
scroll to position [210, 0]
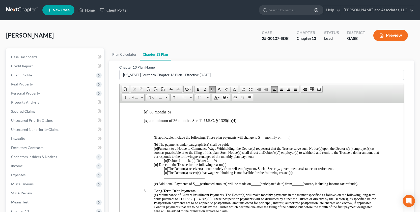
click at [230, 145] on p "(b) The payments under paragraph 2(a) shall be paid:" at bounding box center [266, 144] width 225 height 4
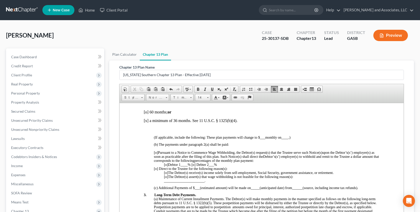
click at [155, 154] on span "[o]" at bounding box center [156, 153] width 4 height 4
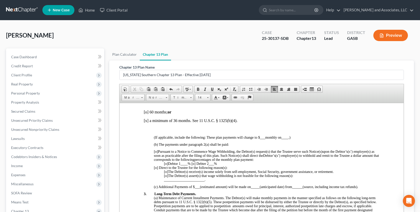
click at [156, 152] on span "[o]" at bounding box center [156, 152] width 4 height 4
click at [366, 156] on p "[x ] Pursuant to a Notice to Commence Wage Withholding, the Debtor(s) request(s…" at bounding box center [266, 156] width 225 height 12
click at [368, 155] on p "[x ] Pursuant to a Notice to Commence Wage Withholding, the Debtor(s) request(s…" at bounding box center [266, 154] width 225 height 8
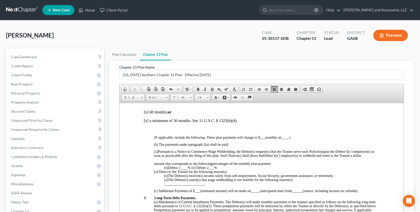
click at [366, 157] on p "[x ] Pursuant to a Notice to Commence Wage Withholding, the Debtor(s) request(s…" at bounding box center [266, 154] width 225 height 8
click at [374, 152] on p "[x ] Pursuant to a Notice to Commence Wage Withholding, the Debtor(s) request(s…" at bounding box center [266, 154] width 225 height 8
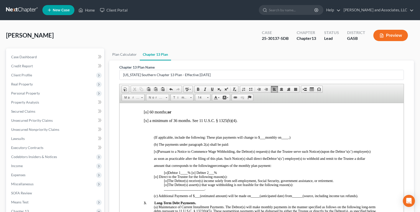
click at [166, 173] on span "[o]" at bounding box center [166, 173] width 4 height 4
click at [184, 172] on span "____" at bounding box center [184, 173] width 7 height 4
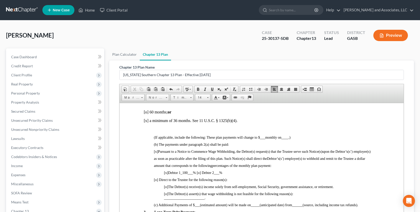
click at [161, 128] on p at bounding box center [262, 129] width 236 height 5
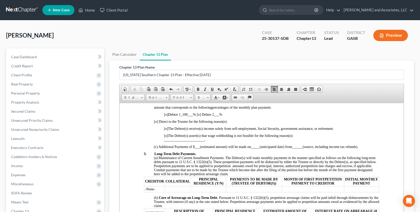
scroll to position [262, 0]
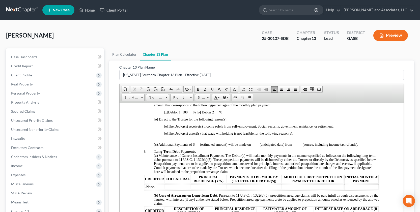
click at [200, 152] on p "3. Long-Term Debt Payments." at bounding box center [262, 152] width 236 height 4
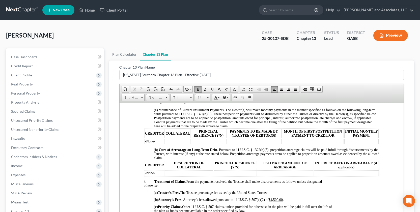
scroll to position [316, 0]
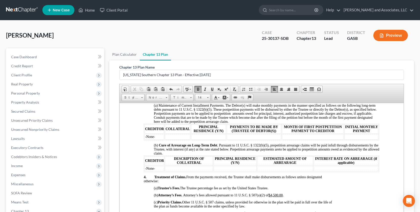
click at [176, 155] on p "(b) Cure of Arrearage on Long-Term Debt . Pursuant to 11 U.S.C. § 1322(b)(5), p…" at bounding box center [266, 149] width 225 height 12
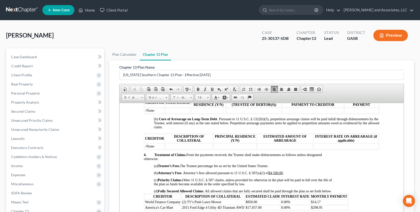
scroll to position [362, 0]
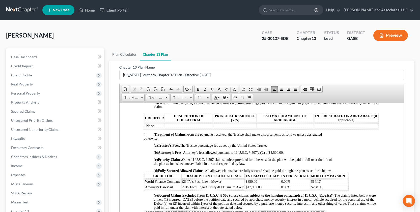
click at [151, 179] on th "CREDITOR" at bounding box center [163, 176] width 36 height 5
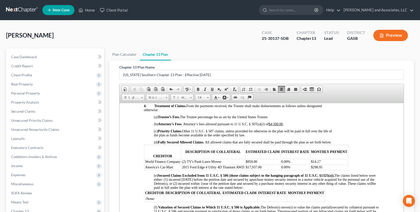
scroll to position [398, 0]
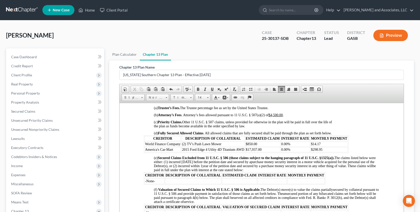
click at [336, 135] on p "(d) Fully Secured Allowed Claims . All allowed claims that are fully secured sh…" at bounding box center [266, 131] width 225 height 7
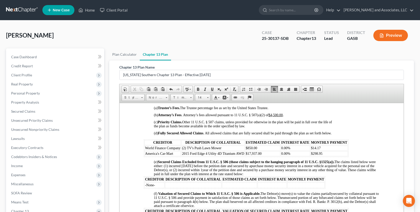
click at [144, 152] on table "CREDITOR DESCRIPTION OF COLLATERAL ESTIMATED CLAIM INTEREST RATE MONTHLY PAYMEN…" at bounding box center [246, 148] width 205 height 18
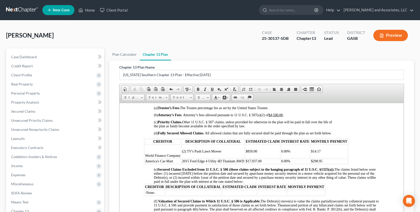
click at [138, 151] on html "IN THE UNITED STATES BANKRUPTCY COURT FOR THE SOUTHERN DISTRICT OF [US_STATE] F…" at bounding box center [262, 178] width 284 height 948
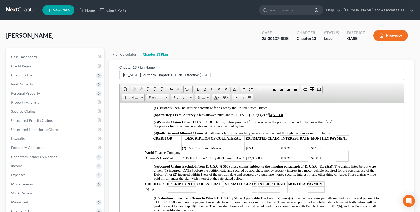
click at [152, 140] on p "CREDITOR" at bounding box center [162, 138] width 35 height 4
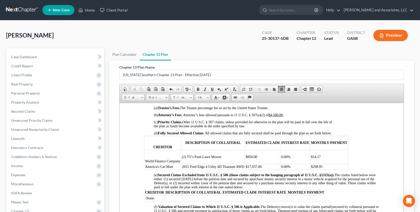
click at [165, 155] on p at bounding box center [162, 153] width 35 height 5
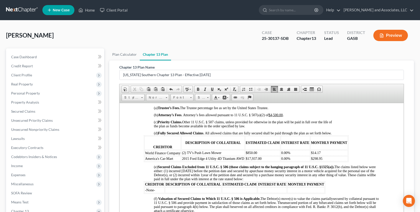
click at [147, 146] on th "CREDITOR" at bounding box center [163, 143] width 36 height 14
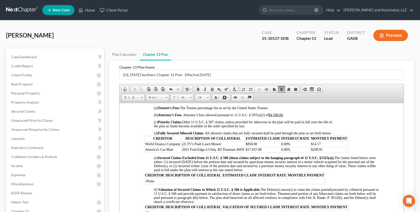
click at [336, 135] on p "(d) Fully Secured Allowed Claims . All allowed claims that are fully secured sh…" at bounding box center [266, 131] width 225 height 7
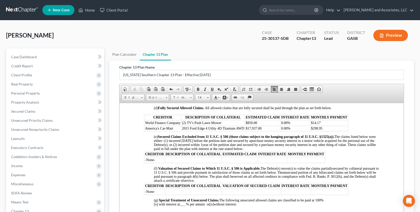
scroll to position [430, 0]
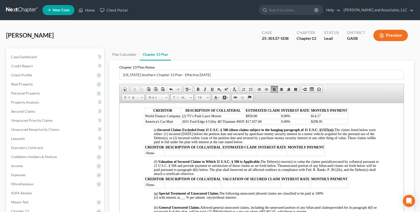
click at [194, 176] on span "service." at bounding box center [189, 174] width 11 height 4
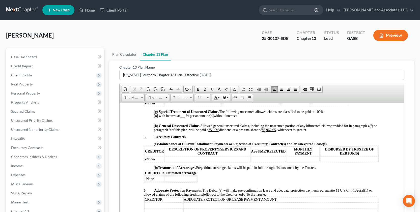
scroll to position [522, 0]
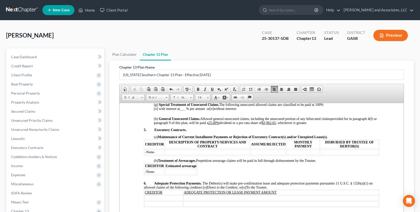
click at [332, 135] on p at bounding box center [266, 133] width 225 height 3
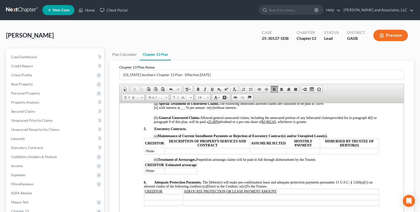
scroll to position [521, 0]
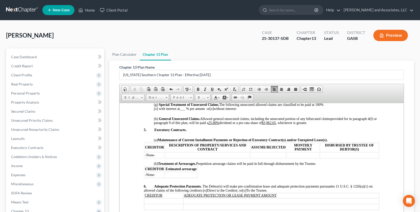
click at [331, 142] on p "(a) Maintenance of Current Installment Payments or Rejection of Executory Contr…" at bounding box center [266, 140] width 225 height 4
click at [151, 144] on body "IN THE UNITED STATES BANKRUPTCY COURT FOR THE SOUTHERN DISTRICT OF [US_STATE] F…" at bounding box center [262, 54] width 236 height 897
click at [151, 168] on body "IN THE UNITED STATES BANKRUPTCY COURT FOR THE SOUTHERN DISTRICT OF [US_STATE] F…" at bounding box center [262, 54] width 236 height 897
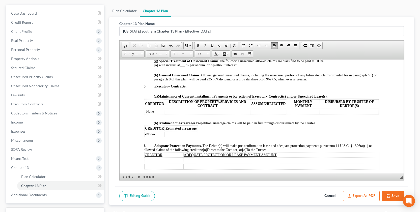
scroll to position [46, 0]
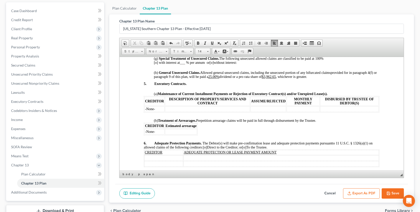
click at [246, 149] on span "[o]" at bounding box center [244, 147] width 4 height 4
click at [272, 149] on p "6. Adequate Protection Payments. The Debtor(s) will make pre-confirmation lease…" at bounding box center [262, 145] width 236 height 8
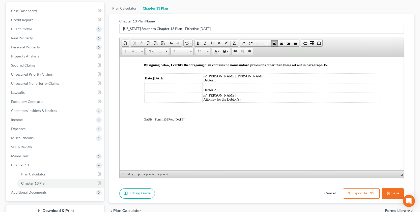
scroll to position [785, 0]
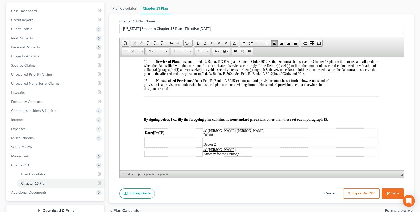
drag, startPoint x: 402, startPoint y: 125, endPoint x: 524, endPoint y: 211, distance: 148.9
click at [162, 134] on u "[DATE]" at bounding box center [158, 133] width 11 height 4
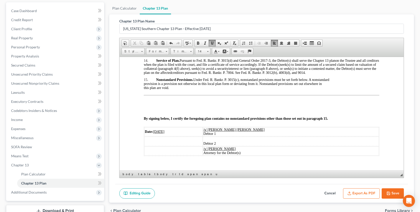
scroll to position [784, 0]
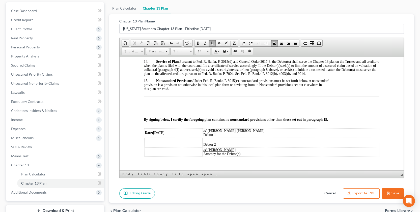
click at [172, 91] on p "this plan are void." at bounding box center [262, 89] width 236 height 4
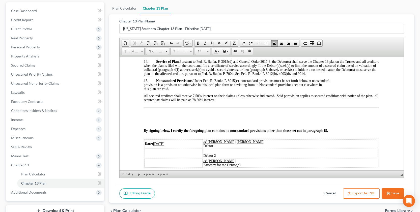
click at [199, 102] on span "All secured creditors shall receive 7.50% interest on their claims unless other…" at bounding box center [261, 98] width 235 height 8
click at [145, 102] on span "All secured creditors shall receive 7.50% interest on their claims unless other…" at bounding box center [261, 98] width 235 height 8
click at [148, 124] on p at bounding box center [262, 122] width 236 height 5
click at [149, 125] on p at bounding box center [262, 122] width 236 height 5
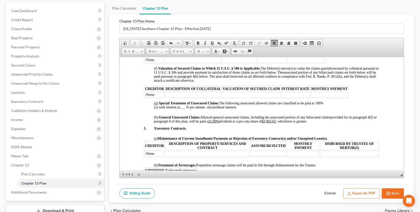
scroll to position [479, 0]
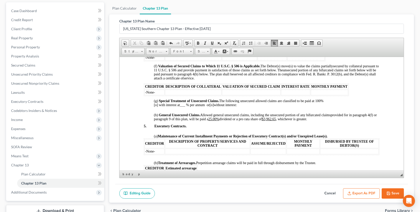
drag, startPoint x: 224, startPoint y: 123, endPoint x: 353, endPoint y: 267, distance: 193.8
click at [219, 121] on u "25.00%" at bounding box center [213, 119] width 11 height 4
click at [284, 121] on span ", whichever is greater." at bounding box center [285, 119] width 31 height 4
click at [269, 121] on span "provided for in paragraph 4(f) or paragraph 9 of this plan, will be paid a 0% d…" at bounding box center [265, 117] width 223 height 8
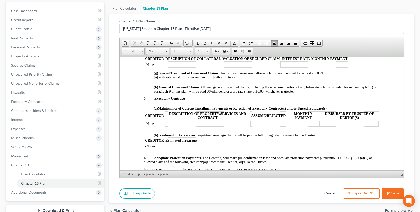
scroll to position [516, 0]
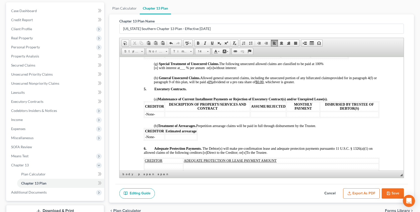
drag, startPoint x: 402, startPoint y: 121, endPoint x: 524, endPoint y: 180, distance: 136.0
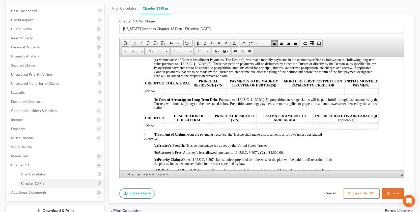
scroll to position [324, 0]
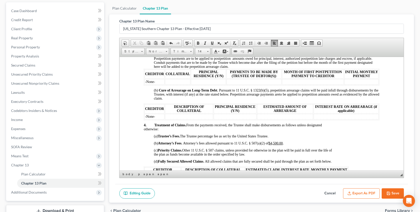
click at [246, 66] on p "(a) Maintenance of Current Installment Payments. The Debtor(s) will make monthl…" at bounding box center [266, 58] width 225 height 20
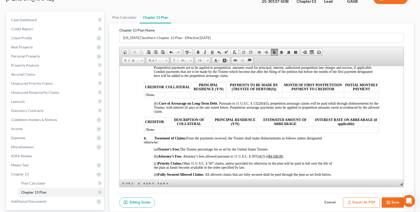
scroll to position [83, 0]
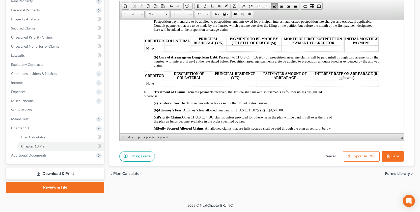
click at [392, 154] on button "Save" at bounding box center [393, 156] width 22 height 11
select select "0"
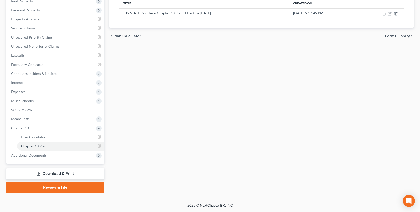
scroll to position [0, 0]
